Goal: Contribute content: Add original content to the website for others to see

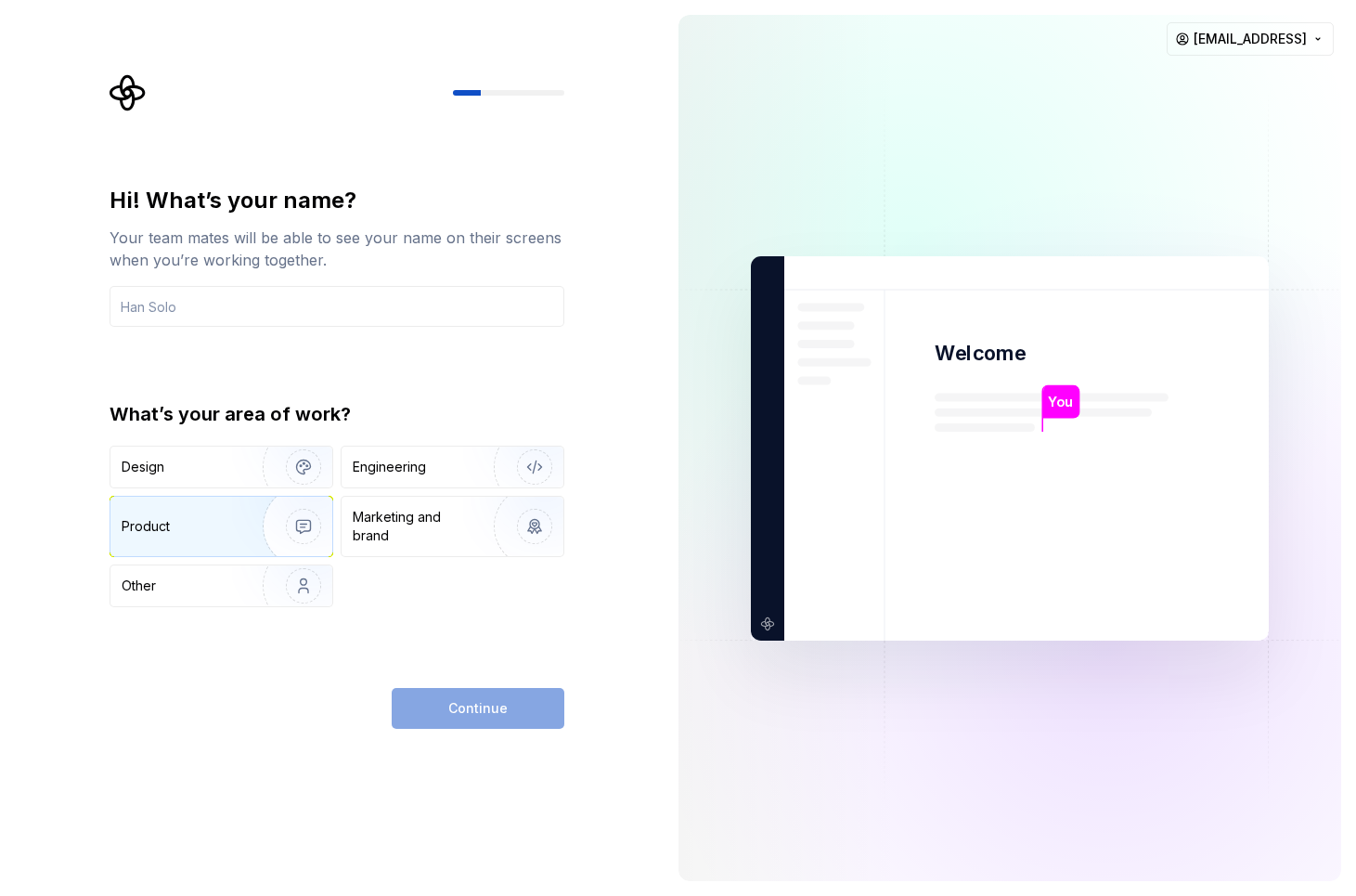
click at [236, 535] on img "button" at bounding box center [292, 526] width 119 height 125
click at [496, 711] on div "Continue" at bounding box center [478, 708] width 172 height 41
click at [334, 299] on input "text" at bounding box center [338, 306] width 455 height 41
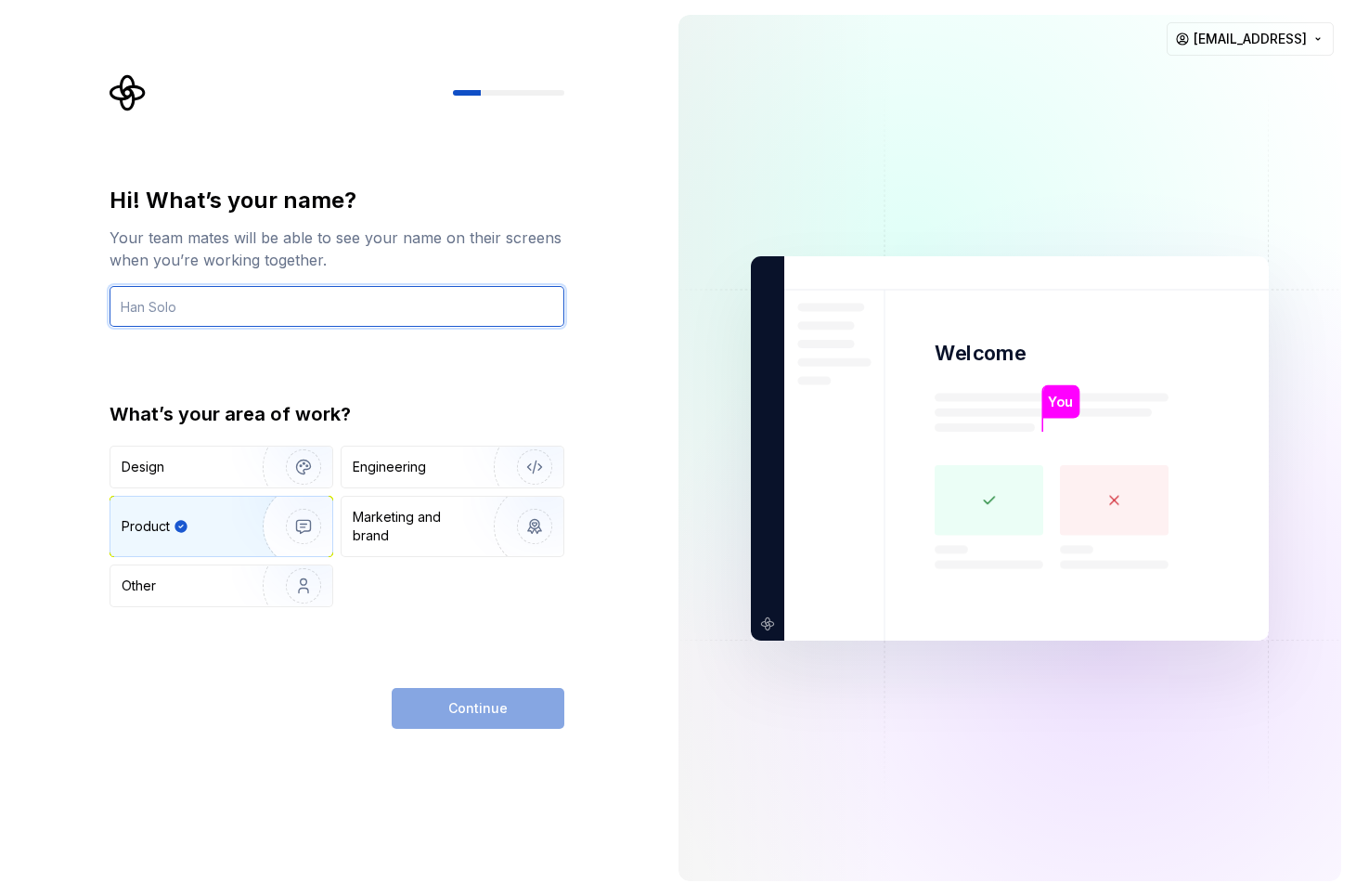
type input "j"
type input "Mark"
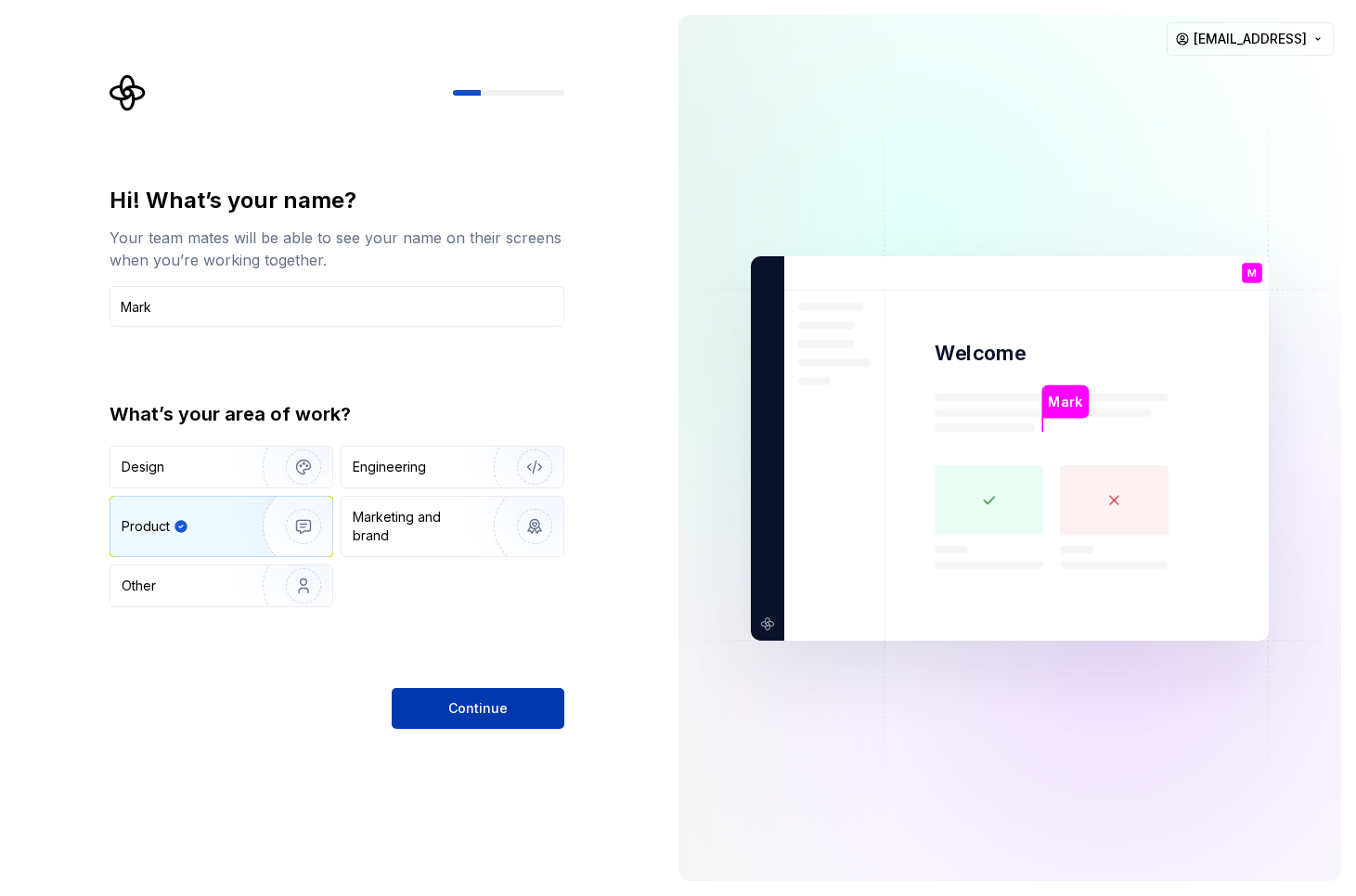
click at [478, 697] on button "Continue" at bounding box center [478, 708] width 172 height 41
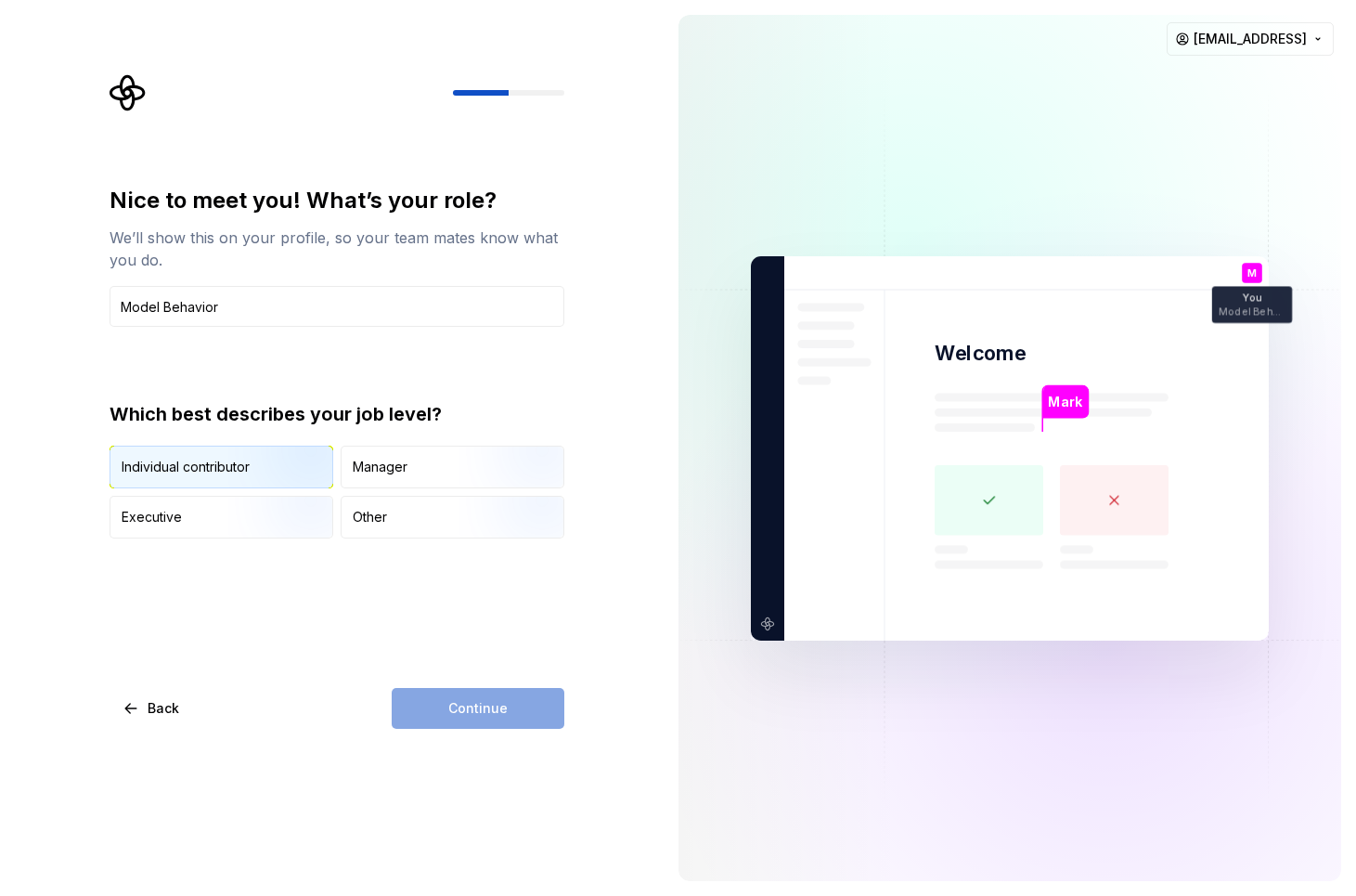
type input "Model Behavior"
click at [283, 463] on img "button" at bounding box center [288, 490] width 119 height 125
click at [475, 707] on span "Continue" at bounding box center [478, 707] width 59 height 18
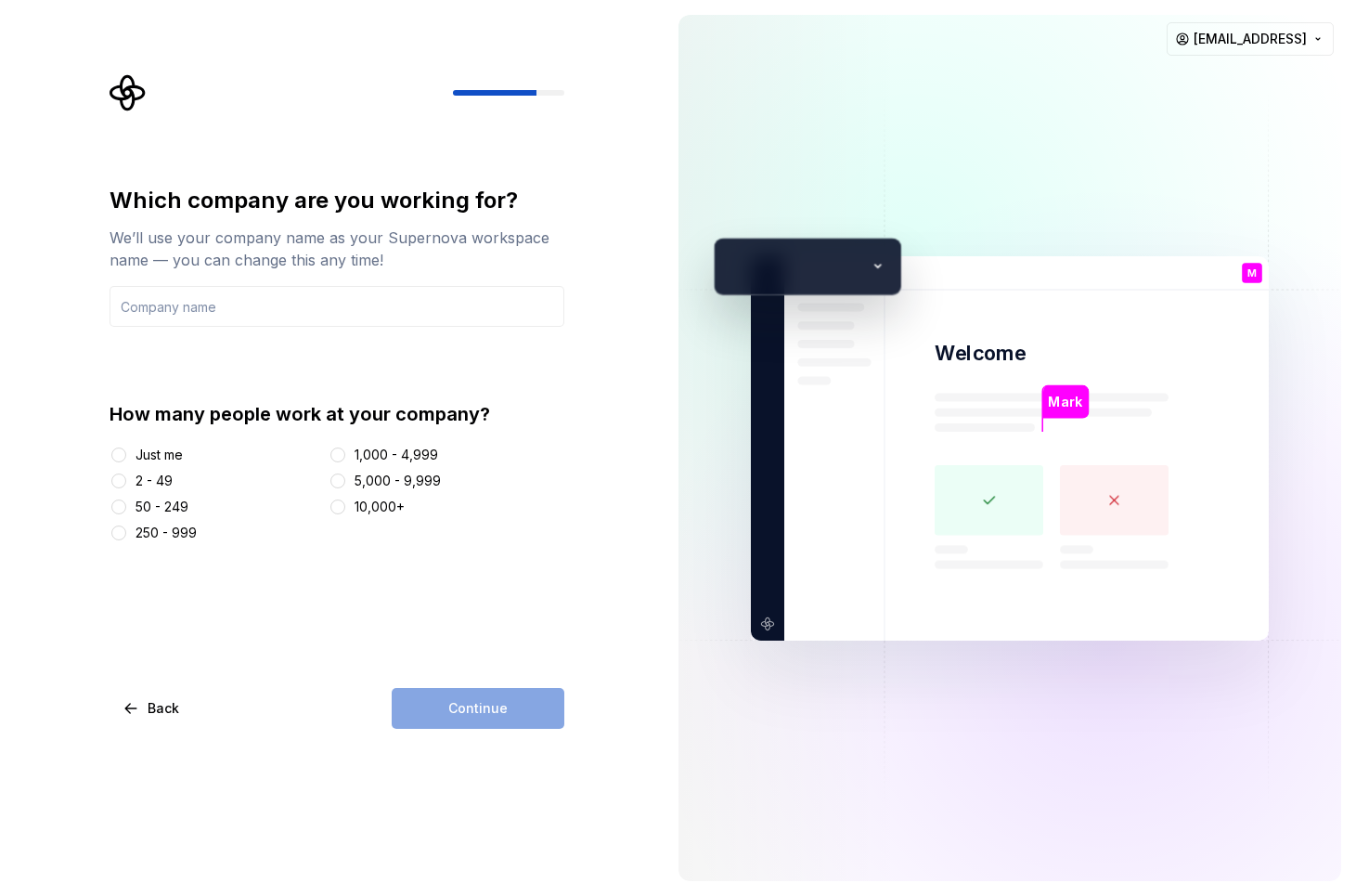
click at [169, 491] on div "Just me 2 - 49 50 - 249 250 - 999 1,000 - 4,999 5,000 - 9,999 10,000+" at bounding box center [338, 493] width 455 height 96
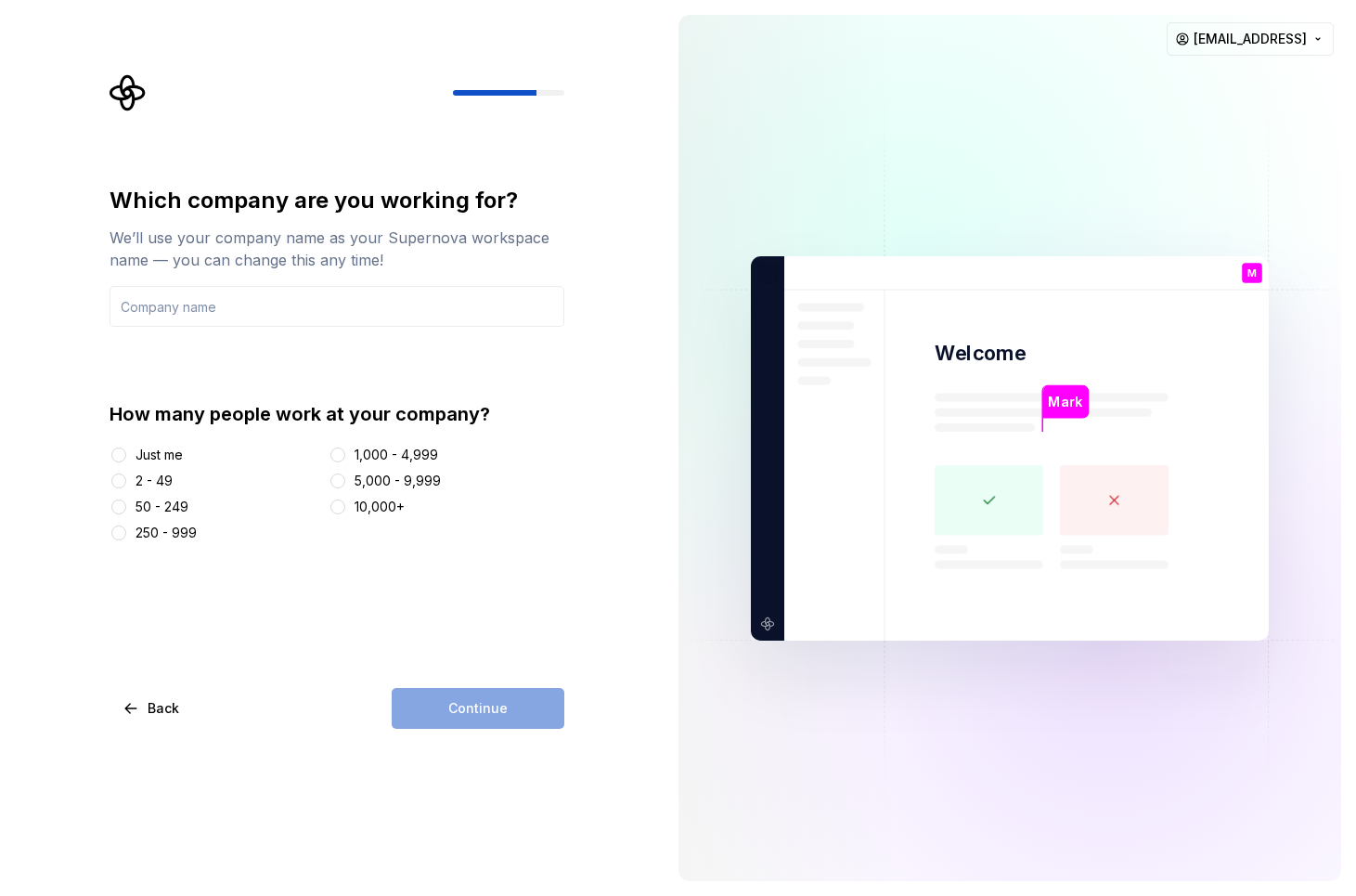
click at [159, 484] on div "2 - 49" at bounding box center [154, 481] width 37 height 18
click at [126, 484] on button "2 - 49" at bounding box center [118, 481] width 15 height 15
click at [492, 692] on div "Continue" at bounding box center [478, 708] width 172 height 41
click at [498, 722] on div "Continue" at bounding box center [478, 708] width 172 height 41
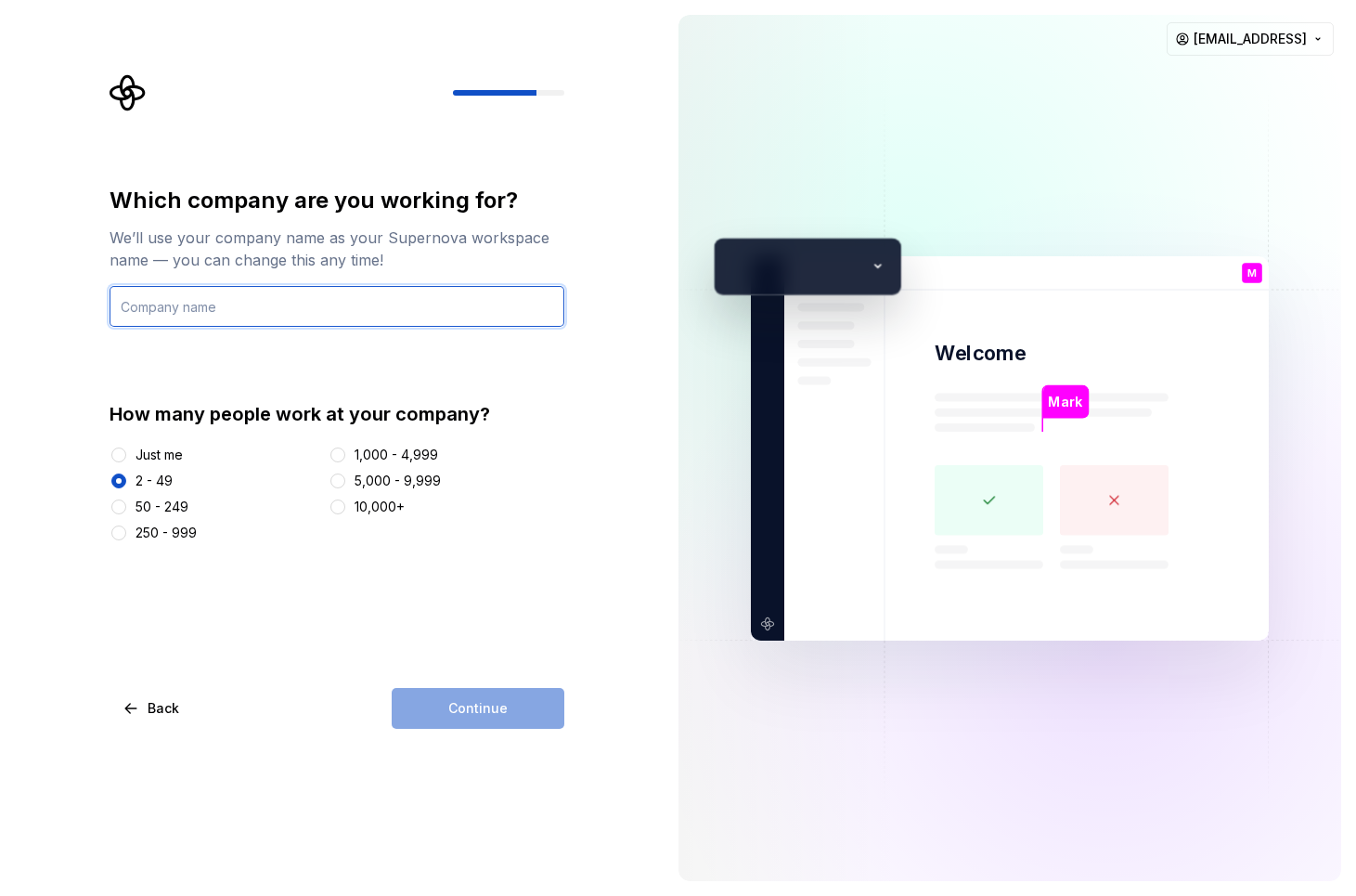
click at [276, 305] on input "text" at bounding box center [338, 306] width 455 height 41
type input "Misrtal"
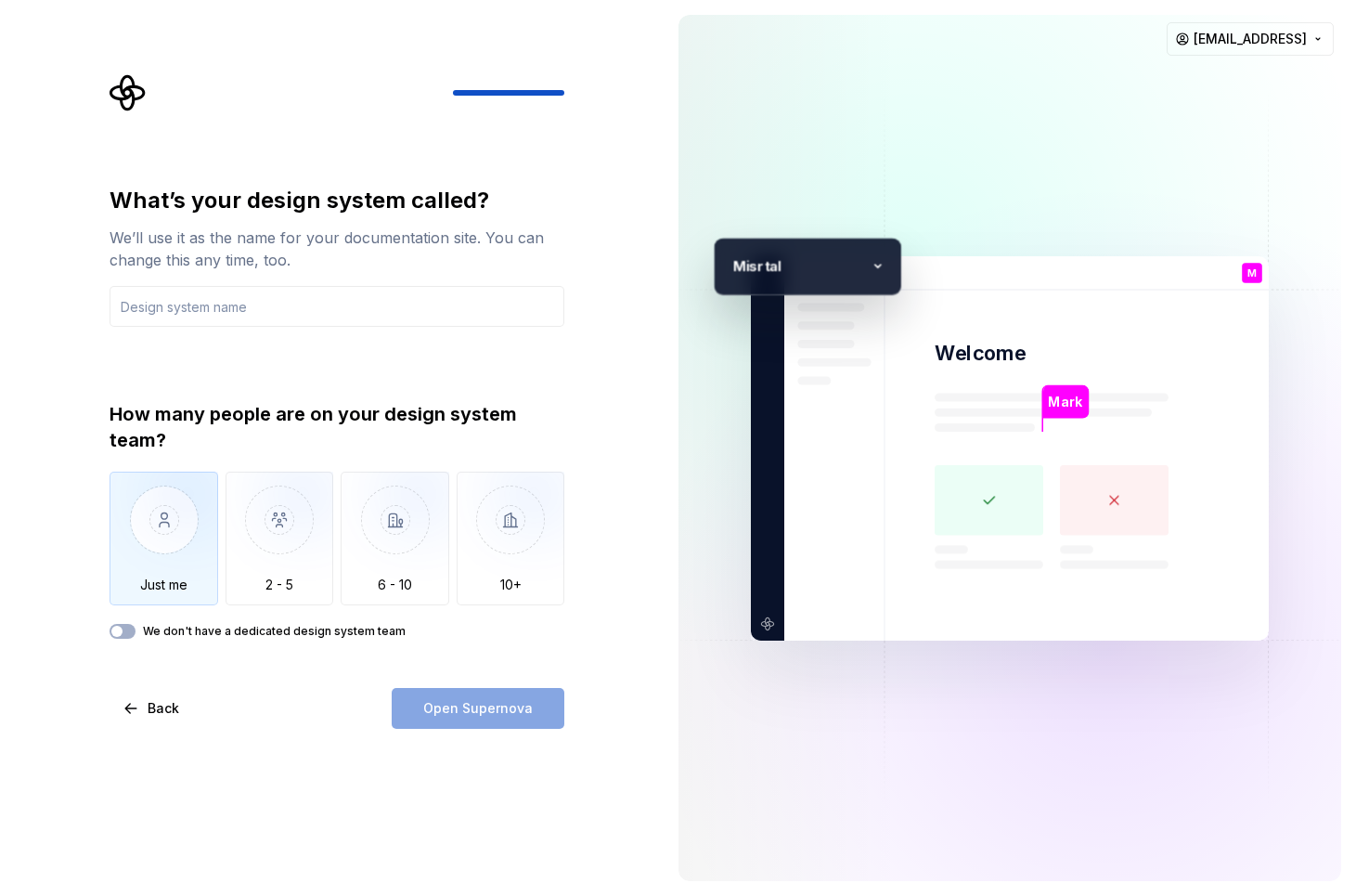
click at [193, 530] on img "button" at bounding box center [164, 534] width 109 height 125
click at [206, 323] on input "text" at bounding box center [338, 306] width 455 height 41
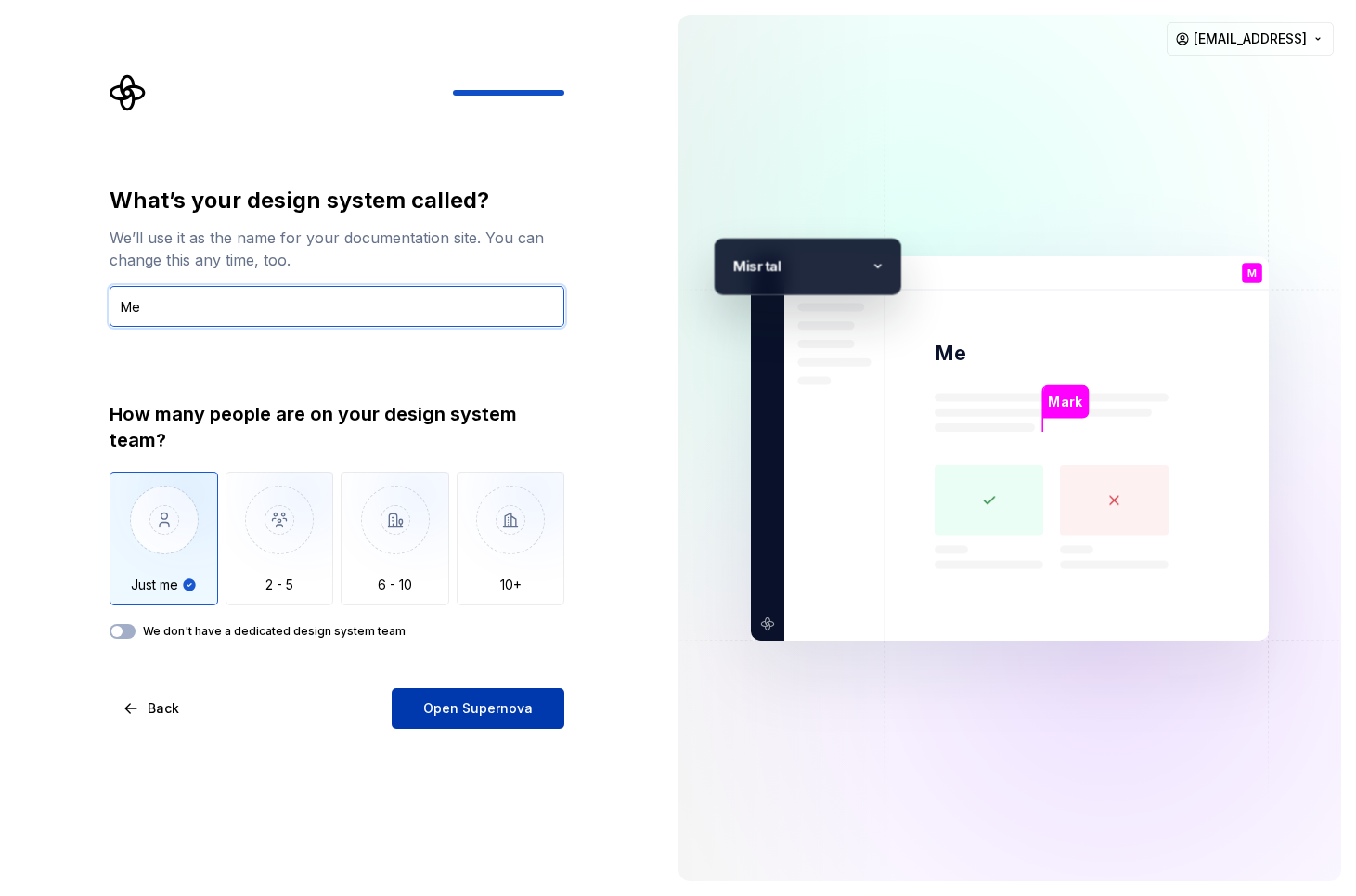
type input "Me"
click at [515, 712] on span "Open Supernova" at bounding box center [478, 707] width 110 height 18
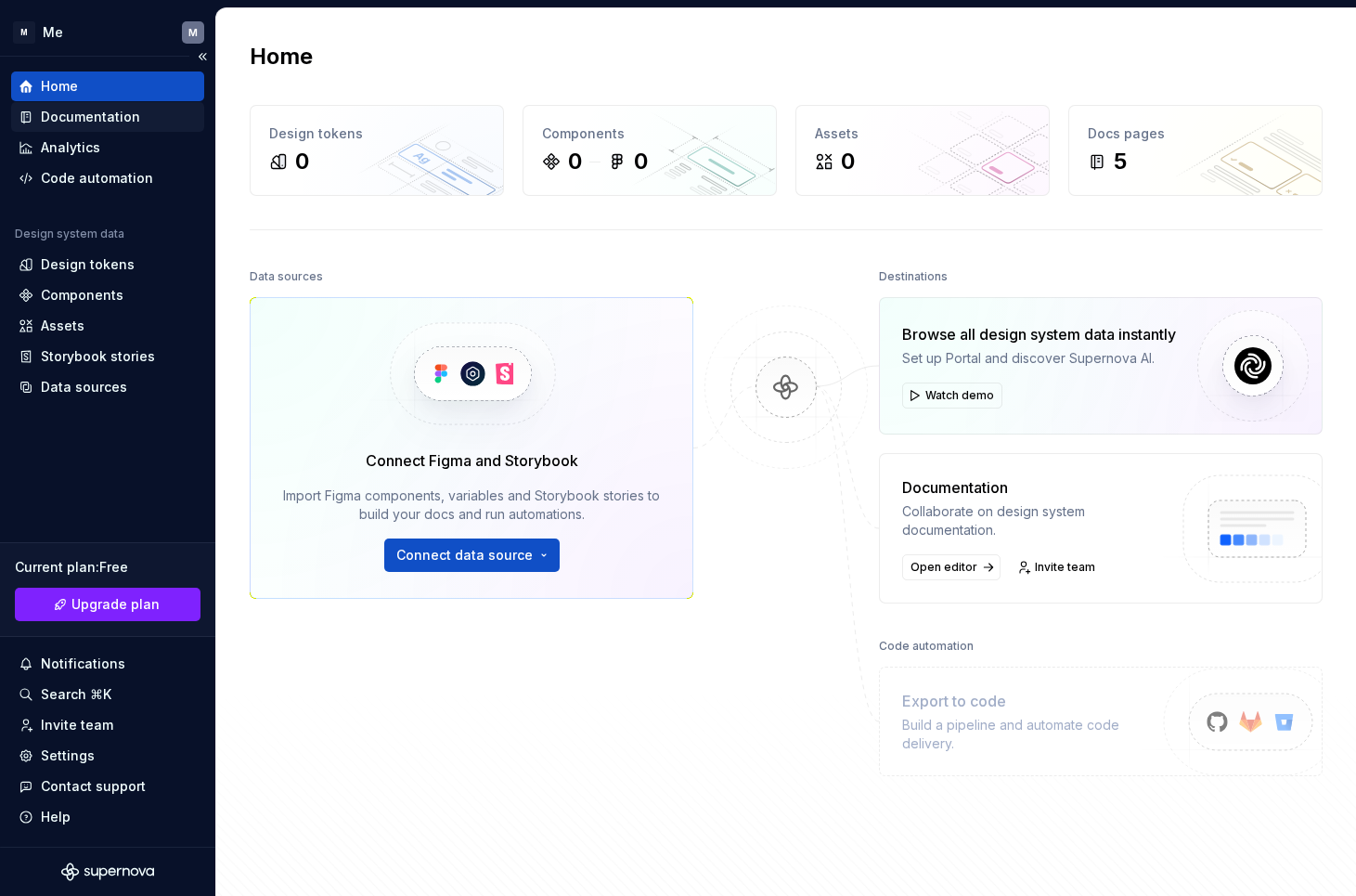
click at [101, 122] on div "Documentation" at bounding box center [90, 117] width 99 height 18
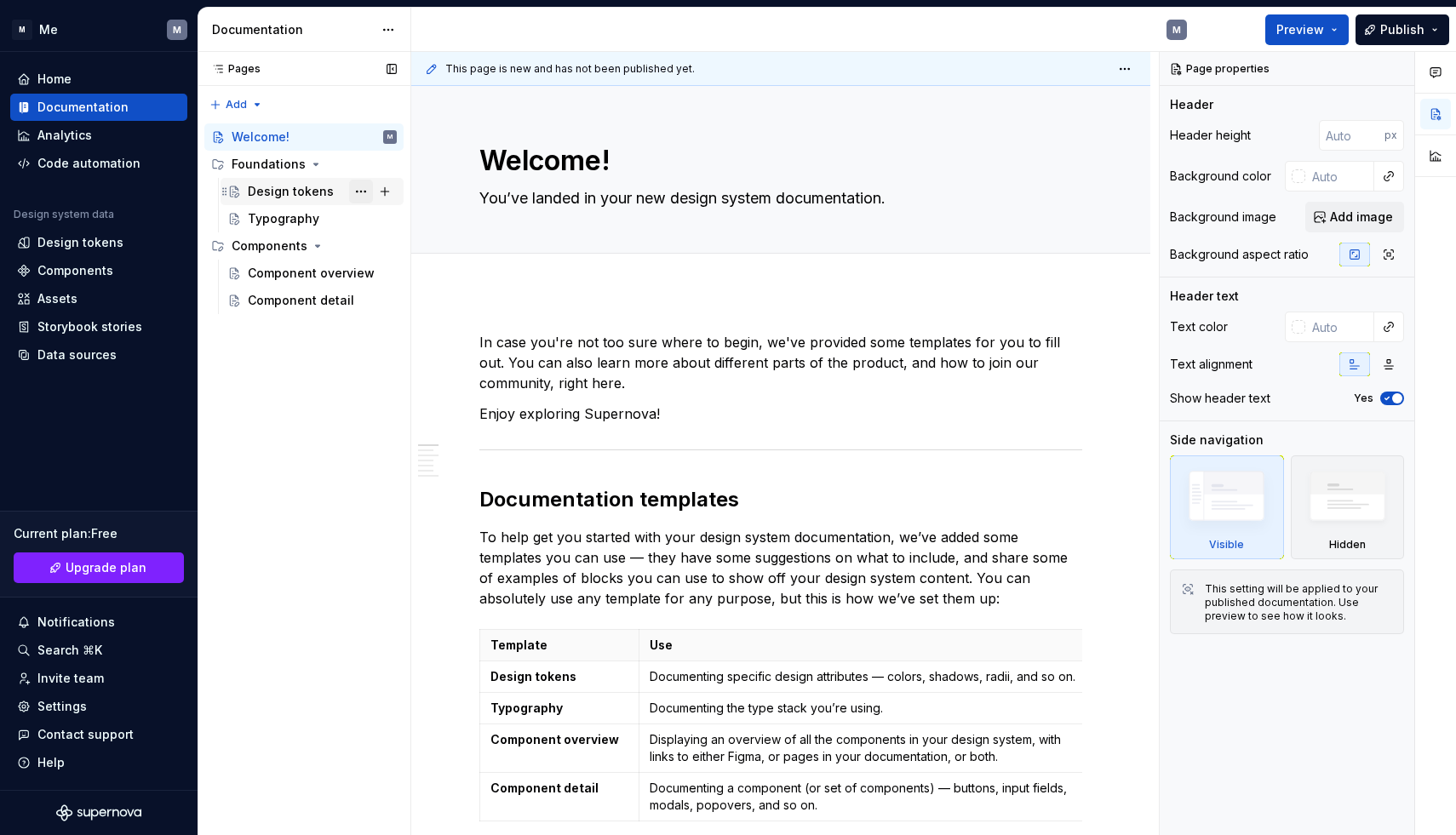
click at [360, 193] on button "Page tree" at bounding box center [360, 191] width 24 height 24
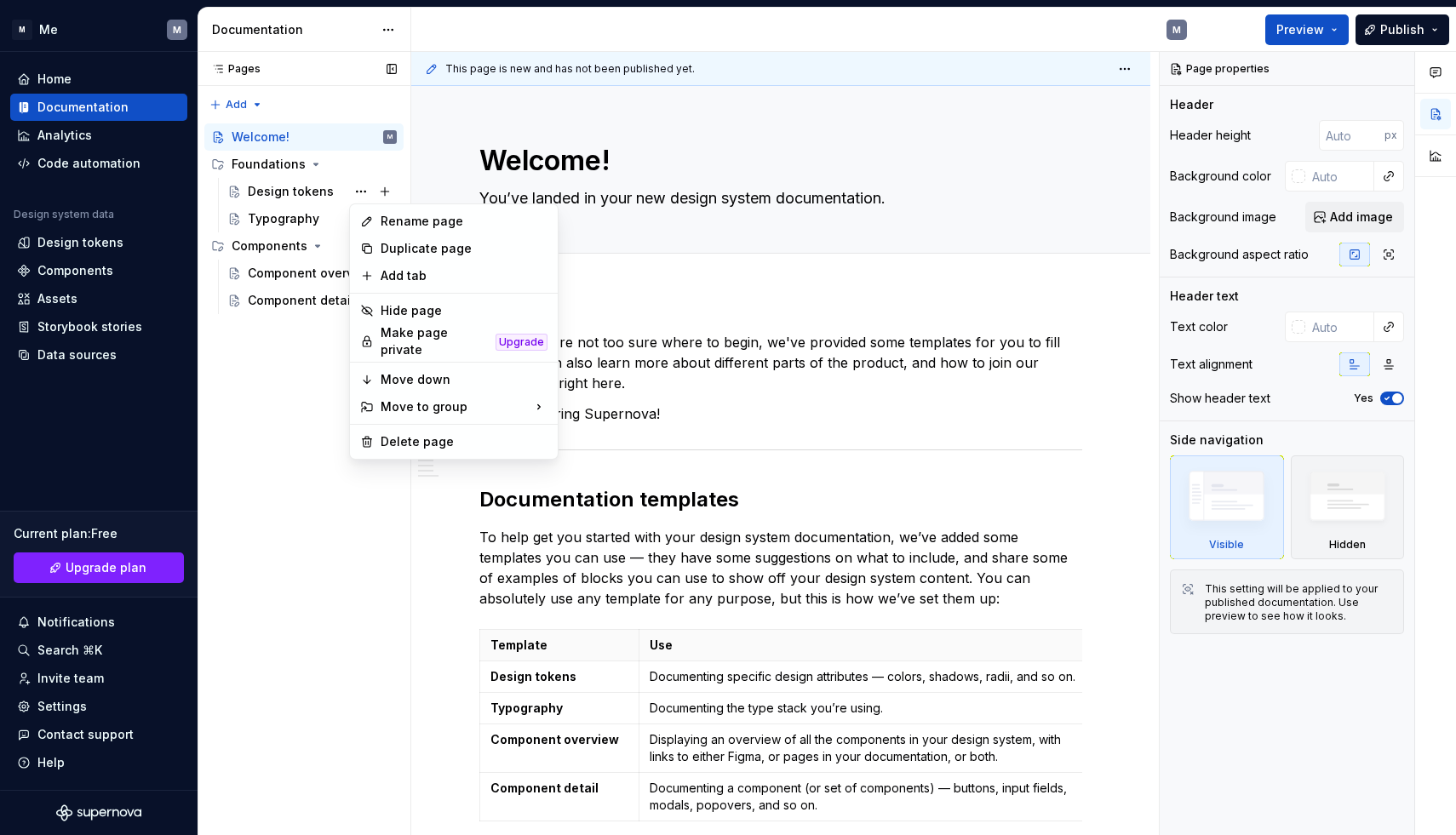
click at [231, 418] on div "Pages Pages Add Accessibility guide for tree Page tree. Navigate the tree with …" at bounding box center [303, 443] width 213 height 784
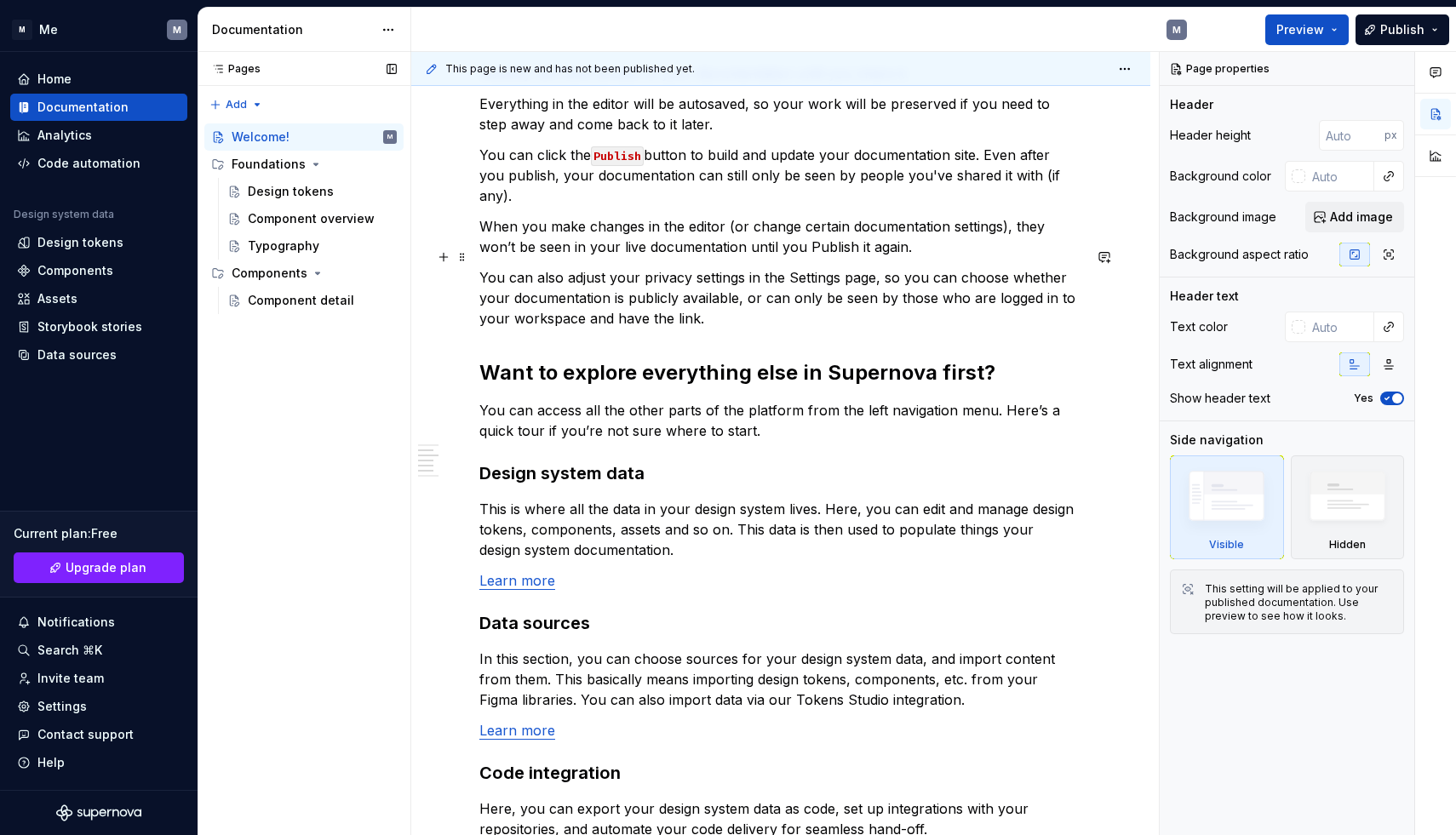
scroll to position [1151, 0]
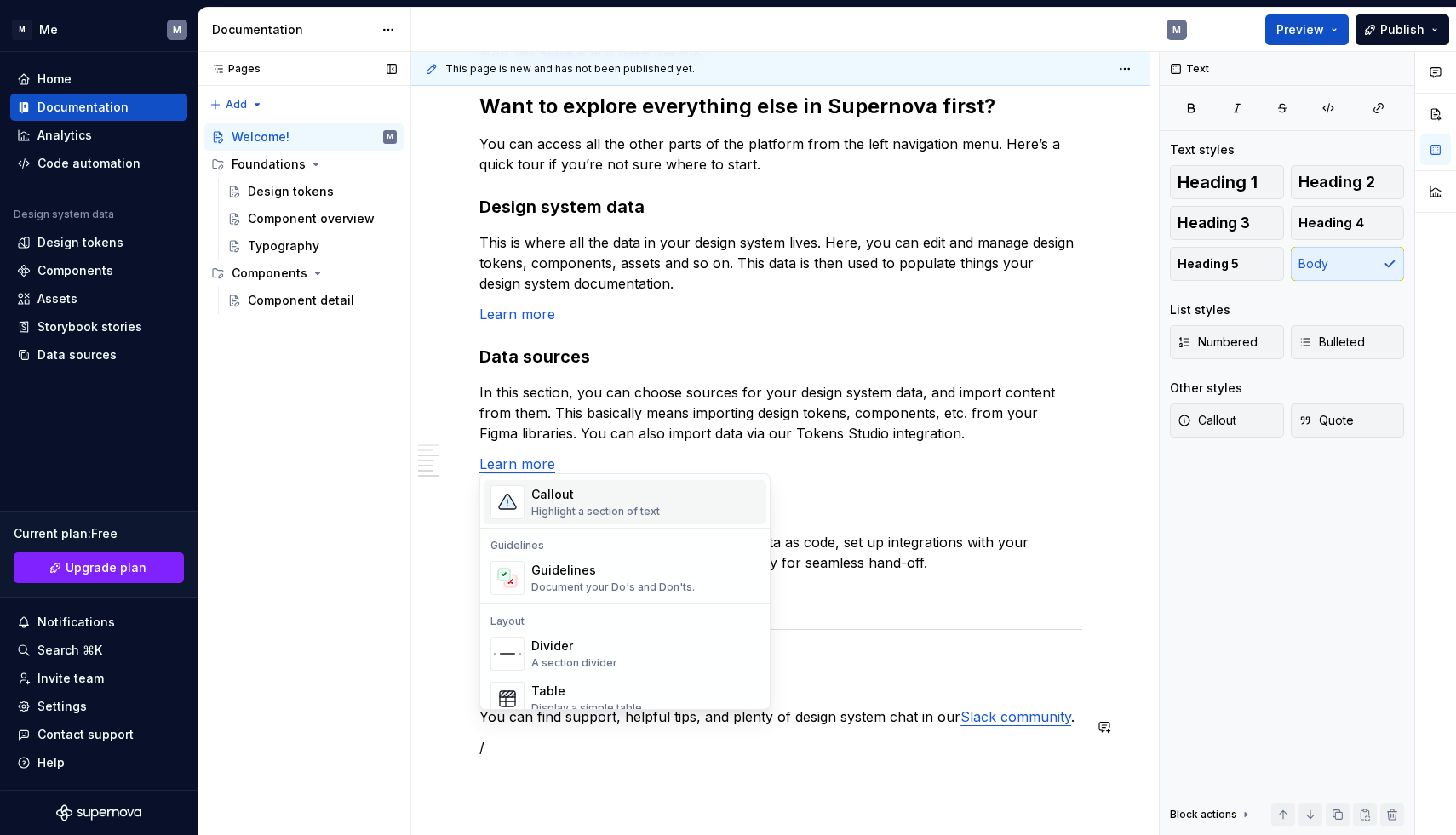
scroll to position [447, 0]
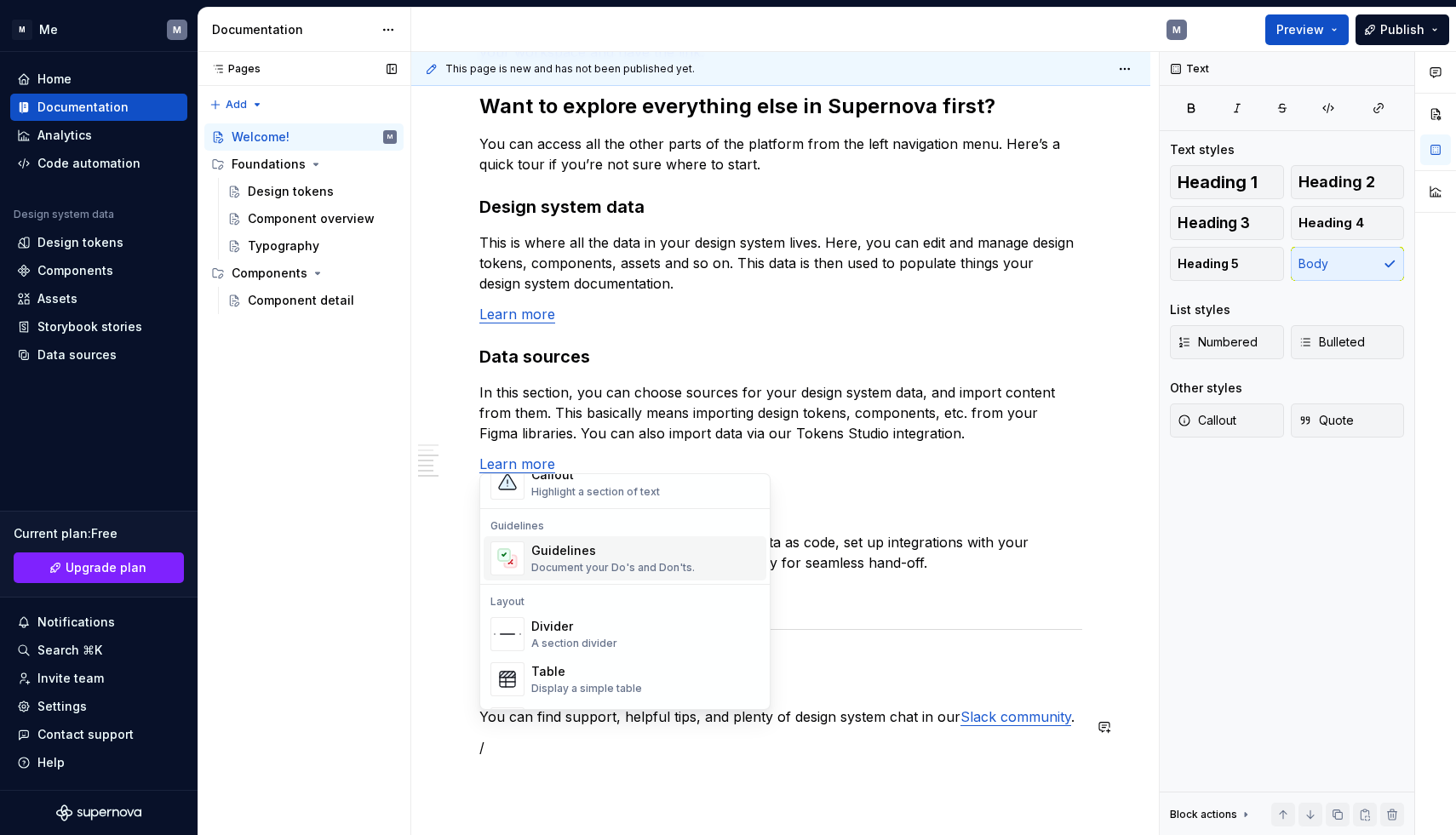
click at [620, 546] on div "Guidelines" at bounding box center [612, 550] width 163 height 17
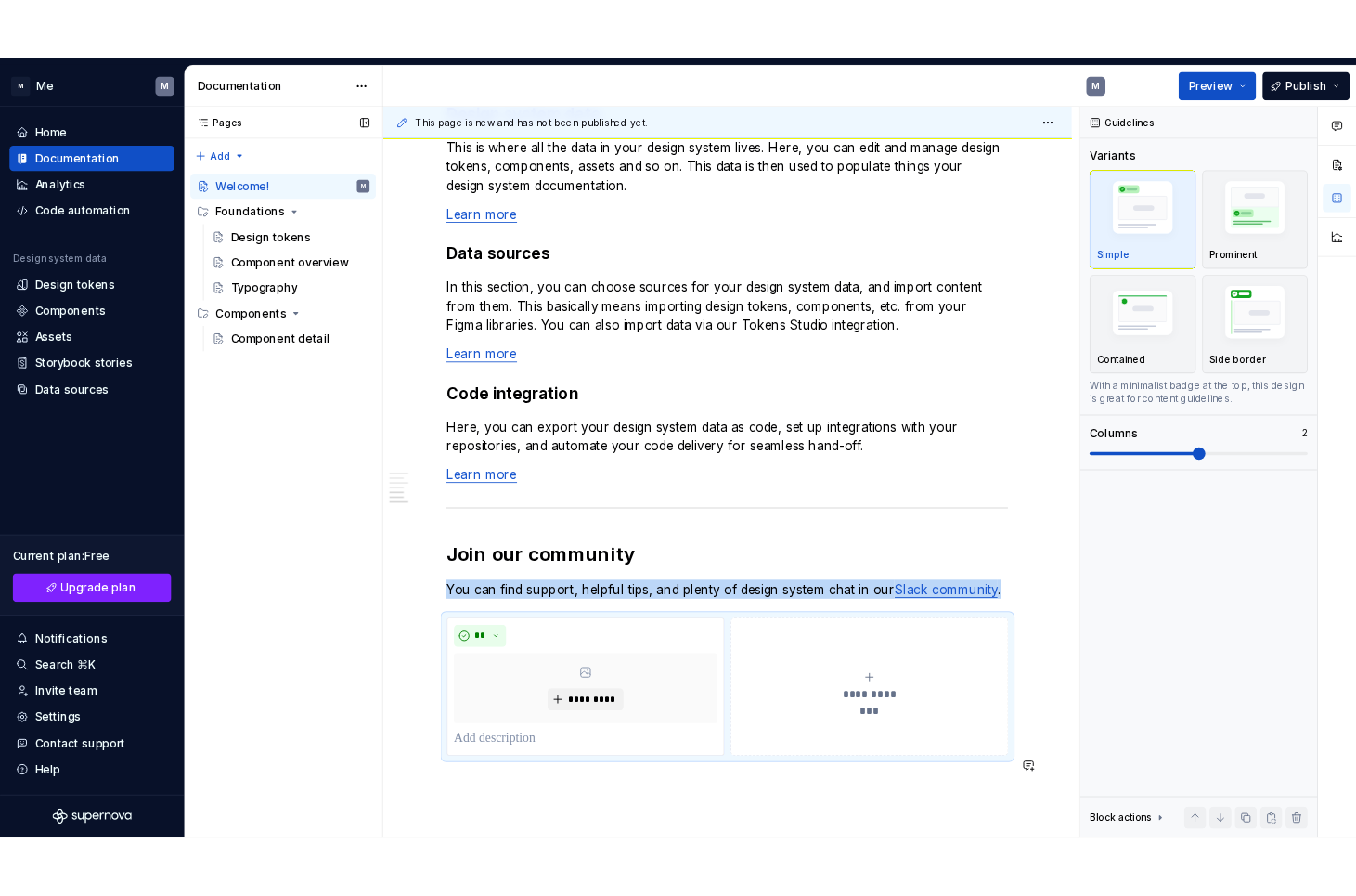
scroll to position [1637, 0]
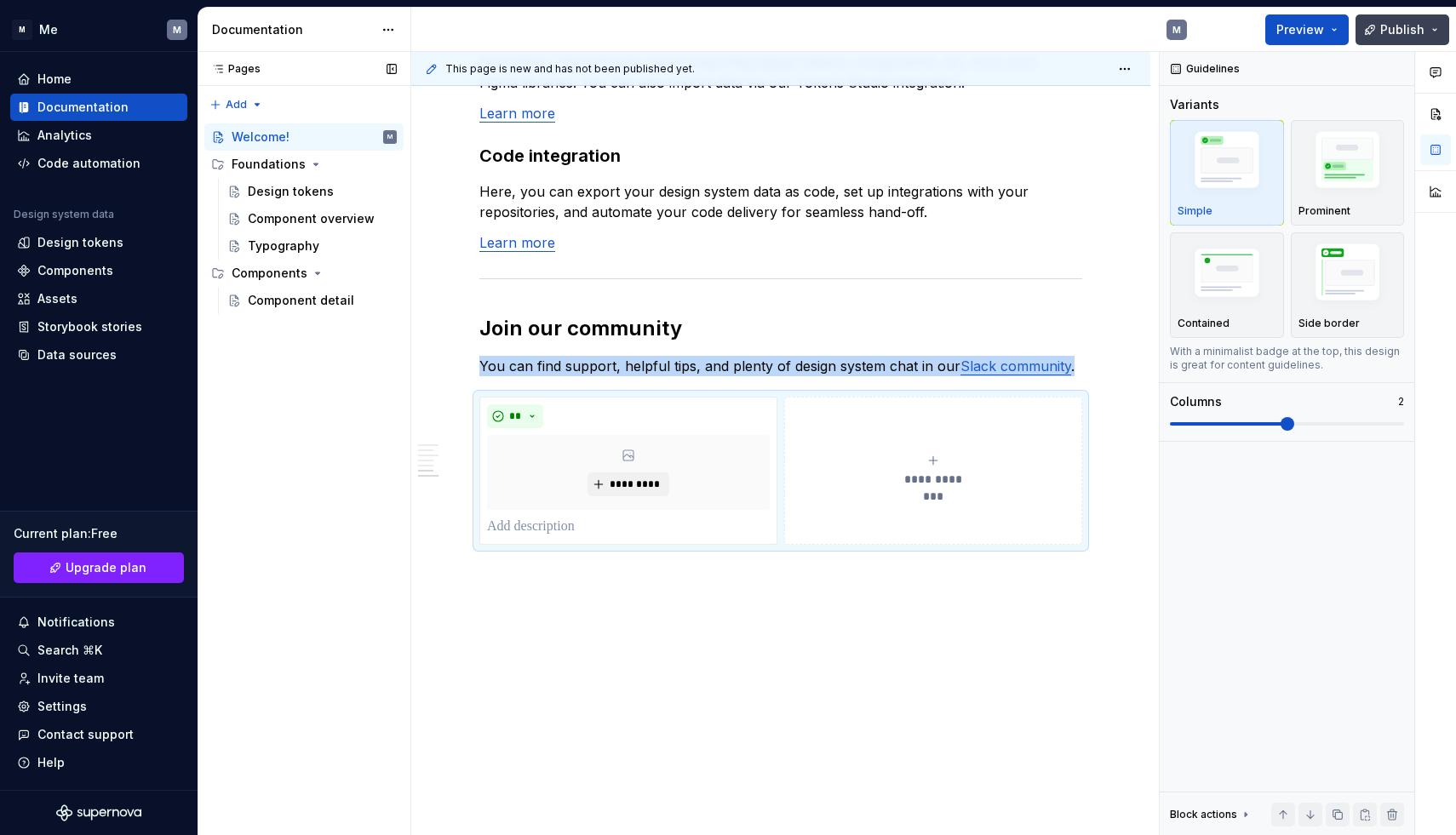
click at [1243, 35] on button "Publish" at bounding box center [1402, 29] width 94 height 30
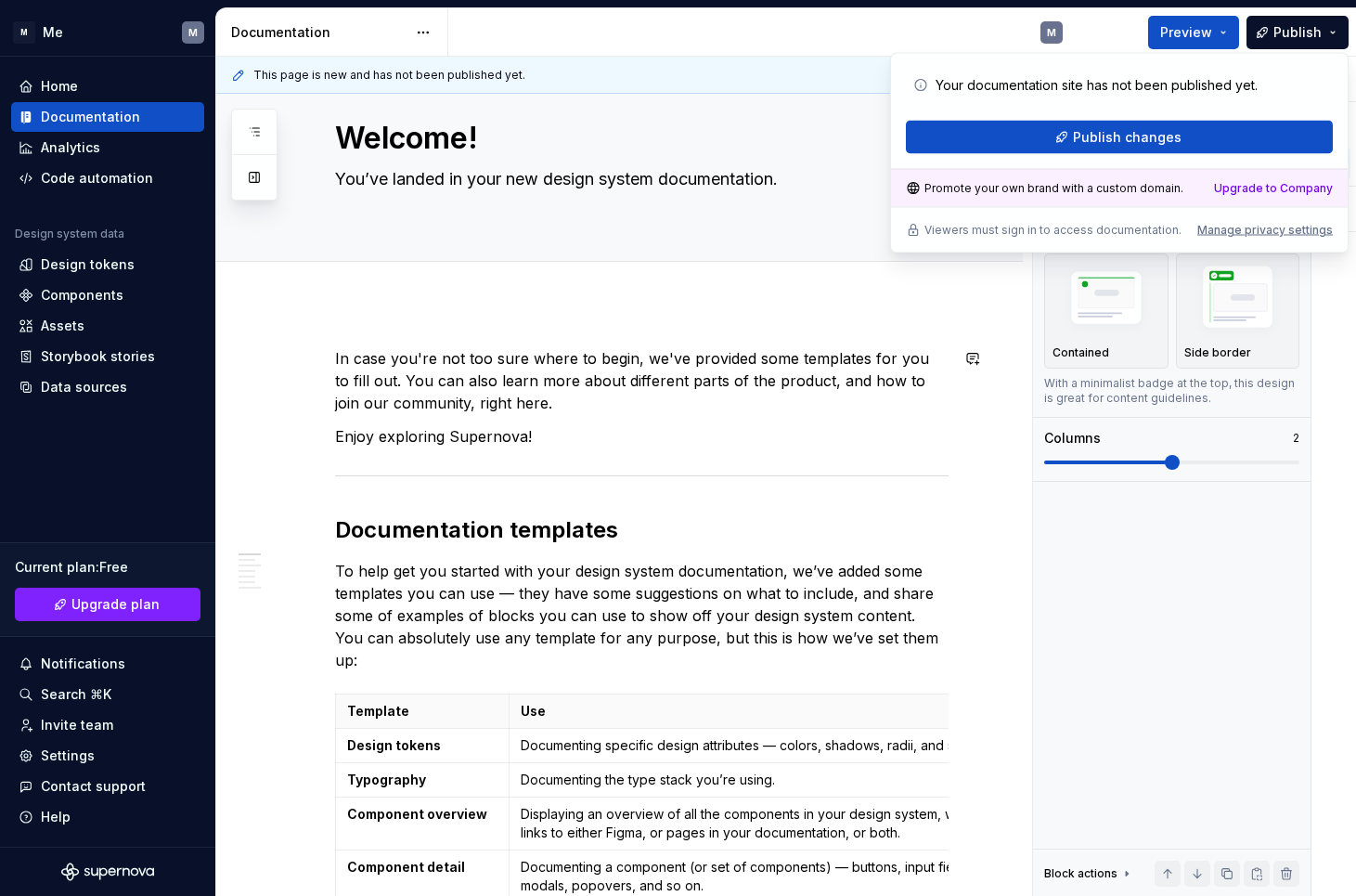
scroll to position [0, 0]
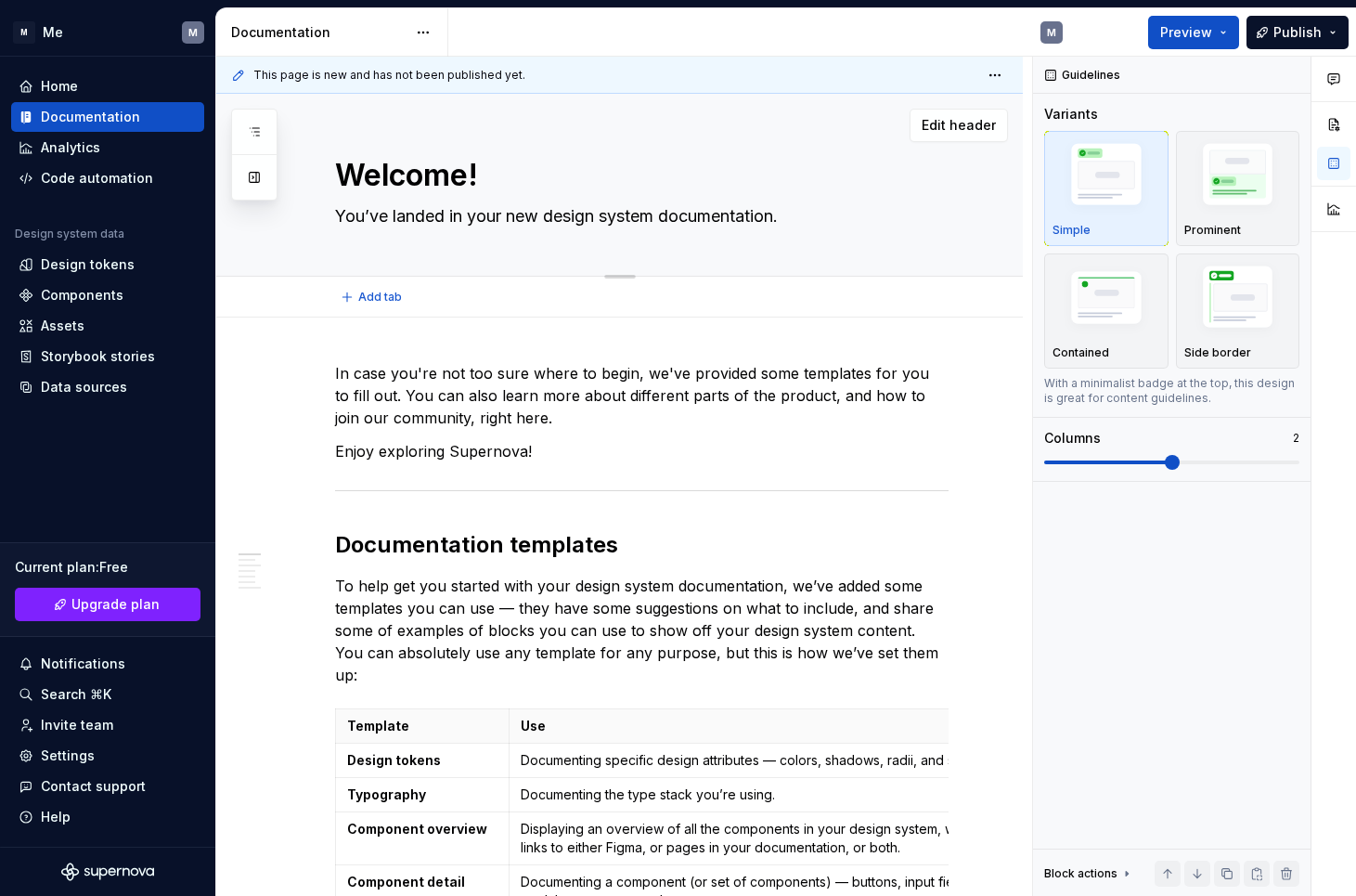
click at [714, 222] on textarea "You’ve landed in your new design system documentation." at bounding box center [638, 216] width 614 height 30
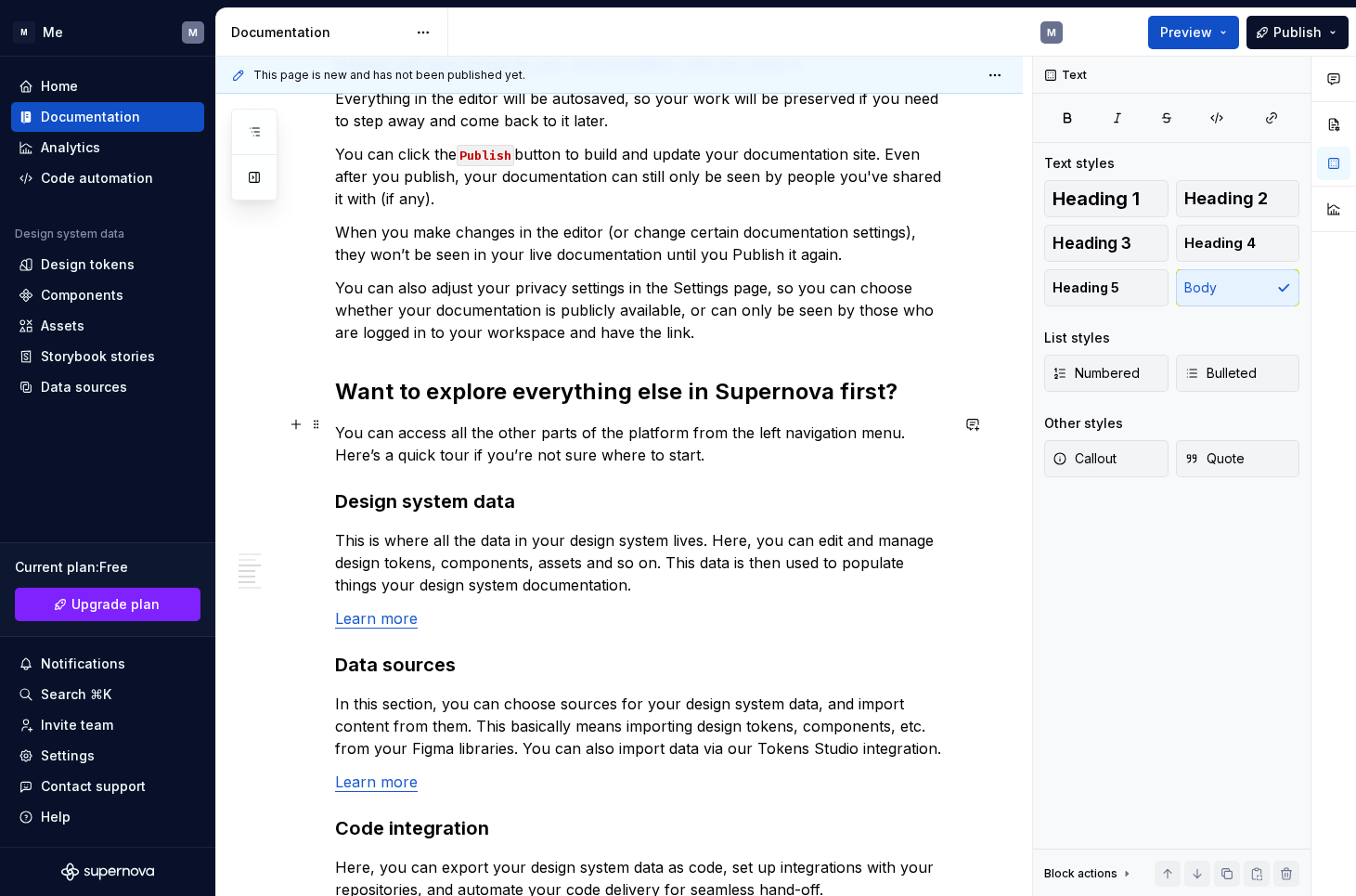
scroll to position [1739, 0]
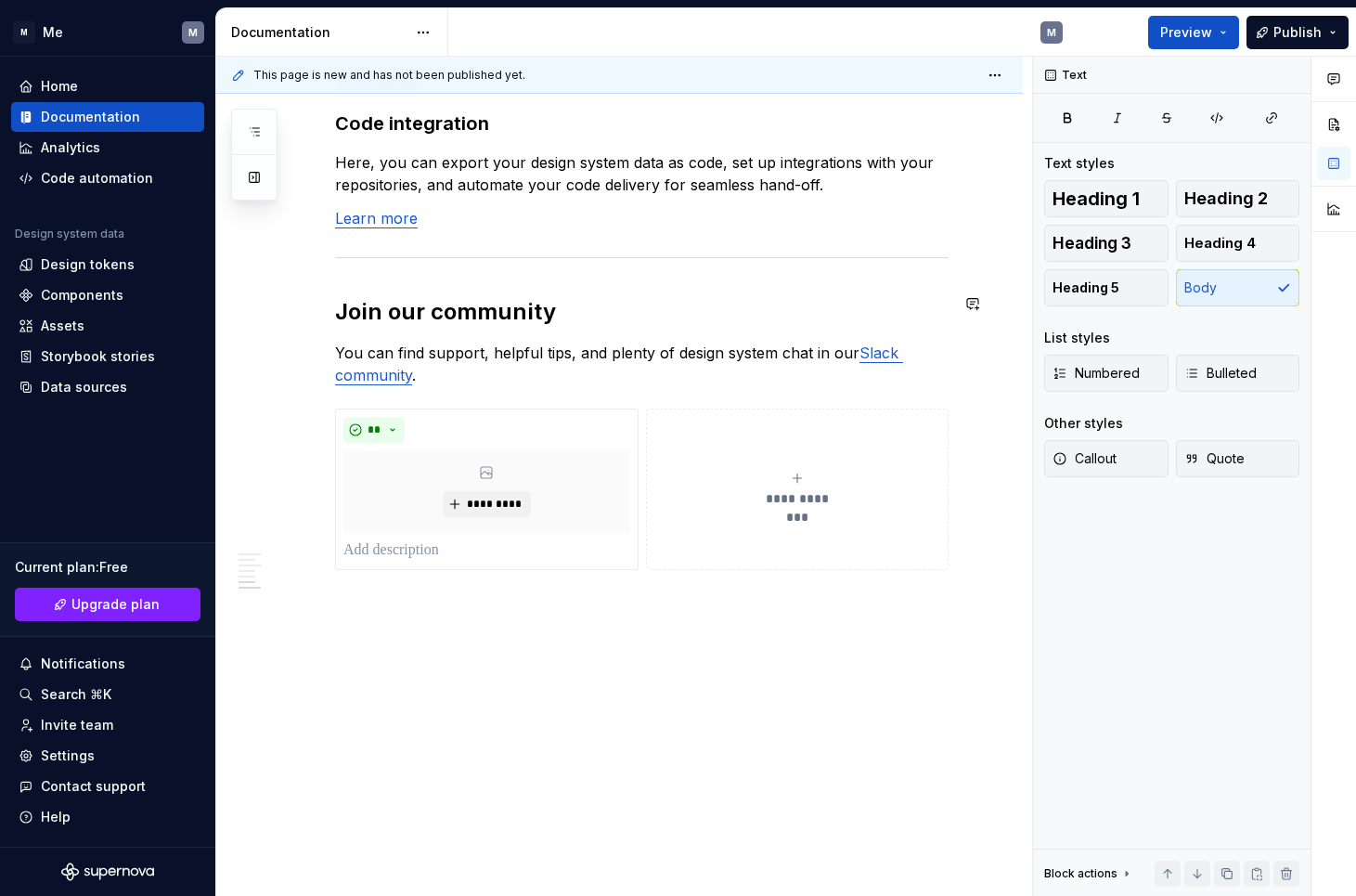
type textarea "*"
